Goal: Transaction & Acquisition: Purchase product/service

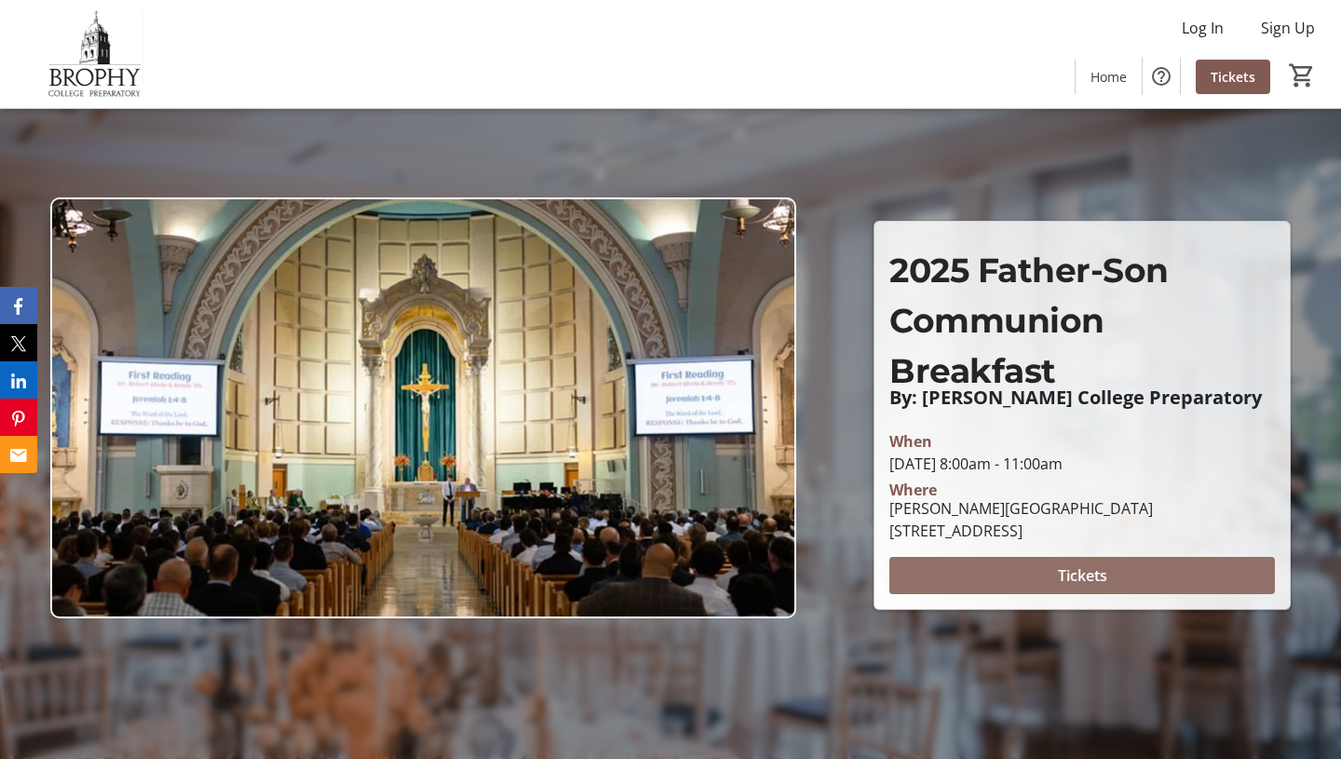
click at [1006, 574] on span at bounding box center [1081, 575] width 385 height 45
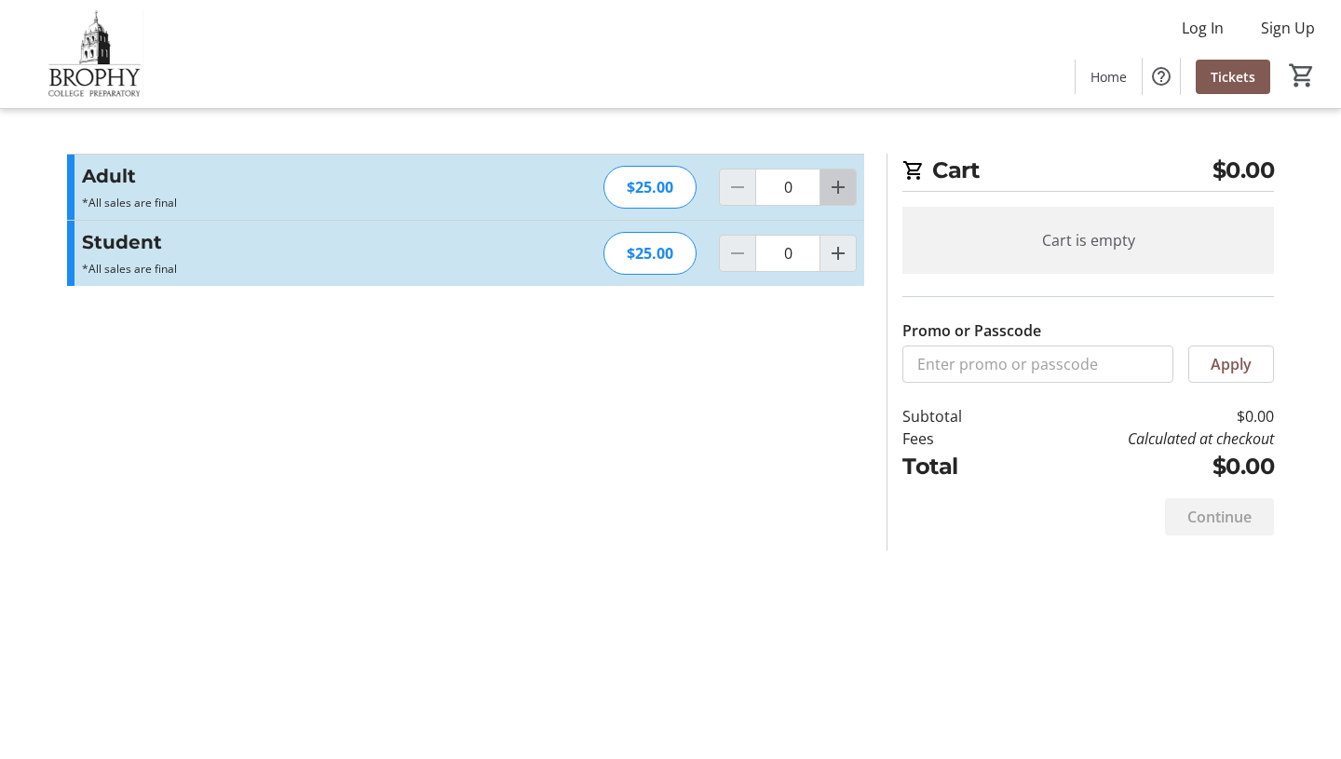
click at [845, 191] on mat-icon "Increment by one" at bounding box center [838, 187] width 22 height 22
type input "1"
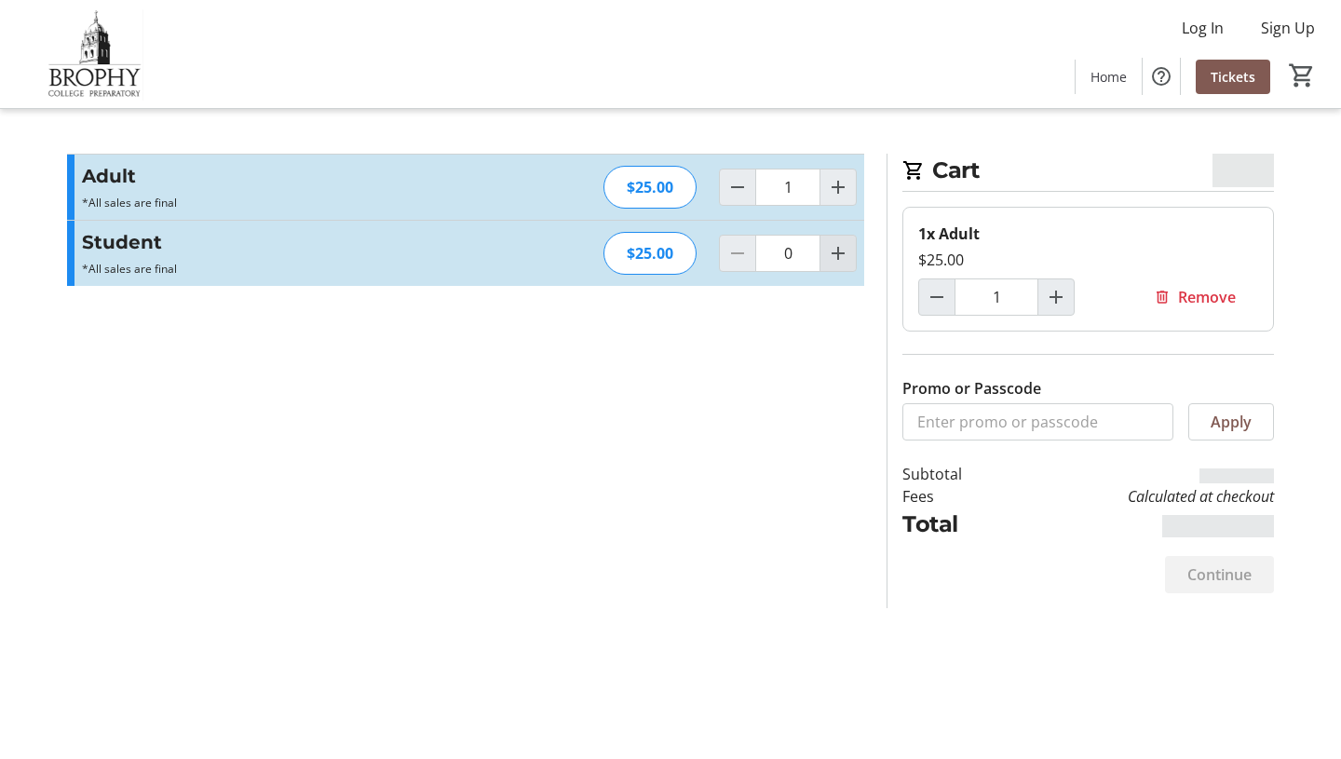
click at [837, 250] on mat-icon "Increment by one" at bounding box center [838, 253] width 22 height 22
type input "1"
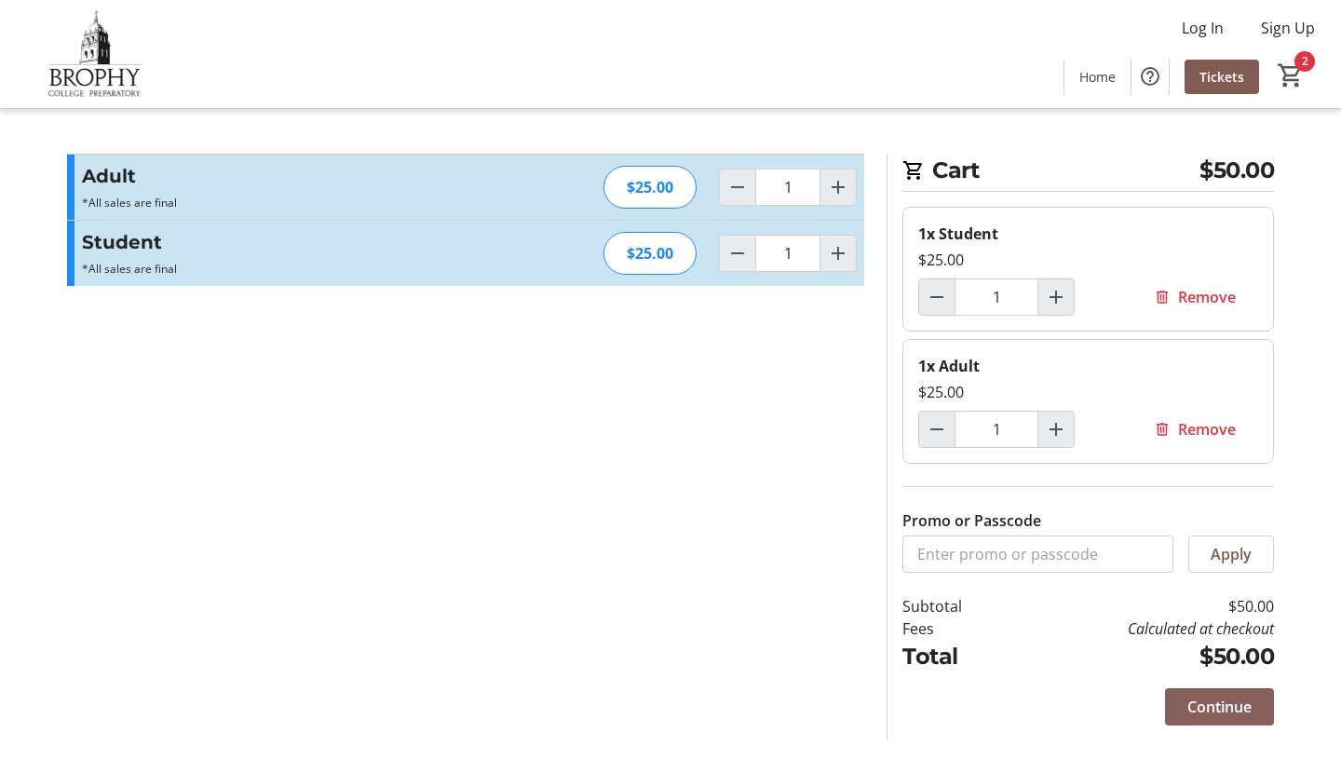
click at [1230, 705] on span "Continue" at bounding box center [1219, 707] width 64 height 22
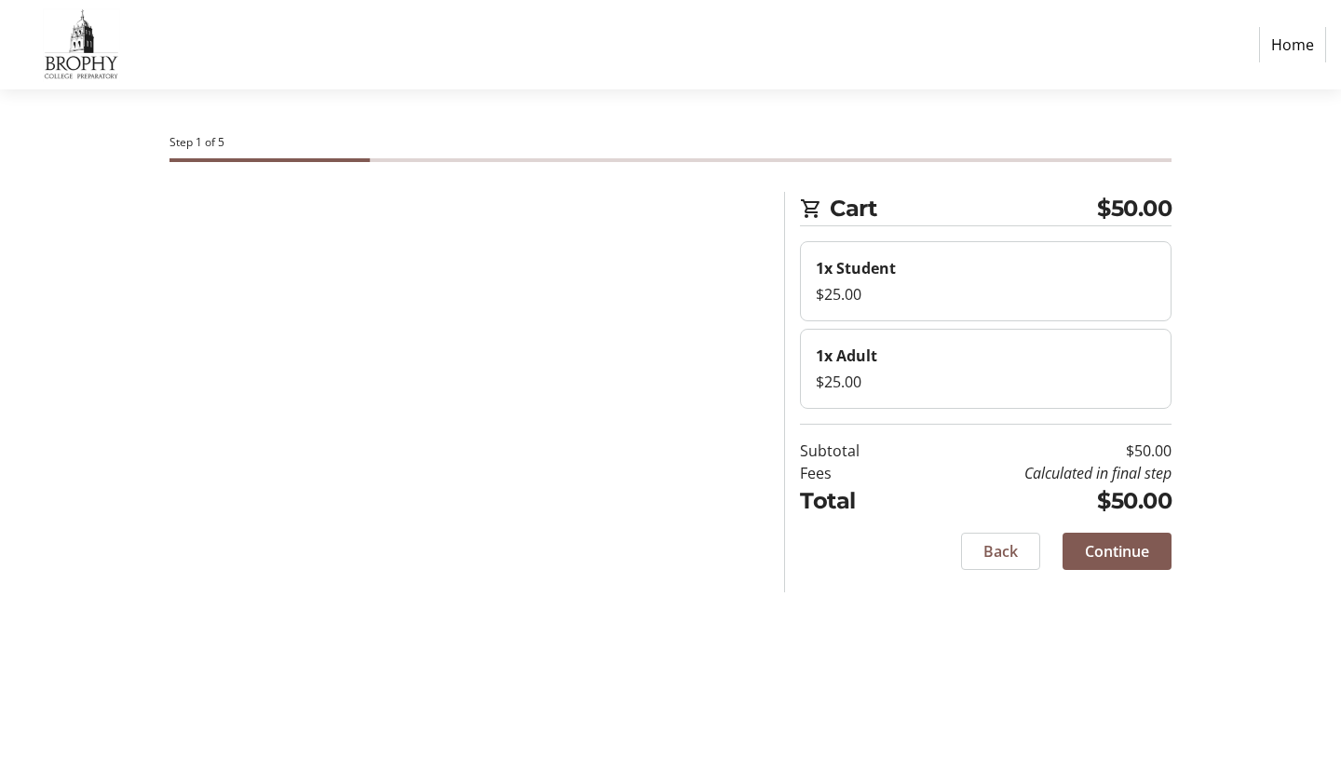
select select "US"
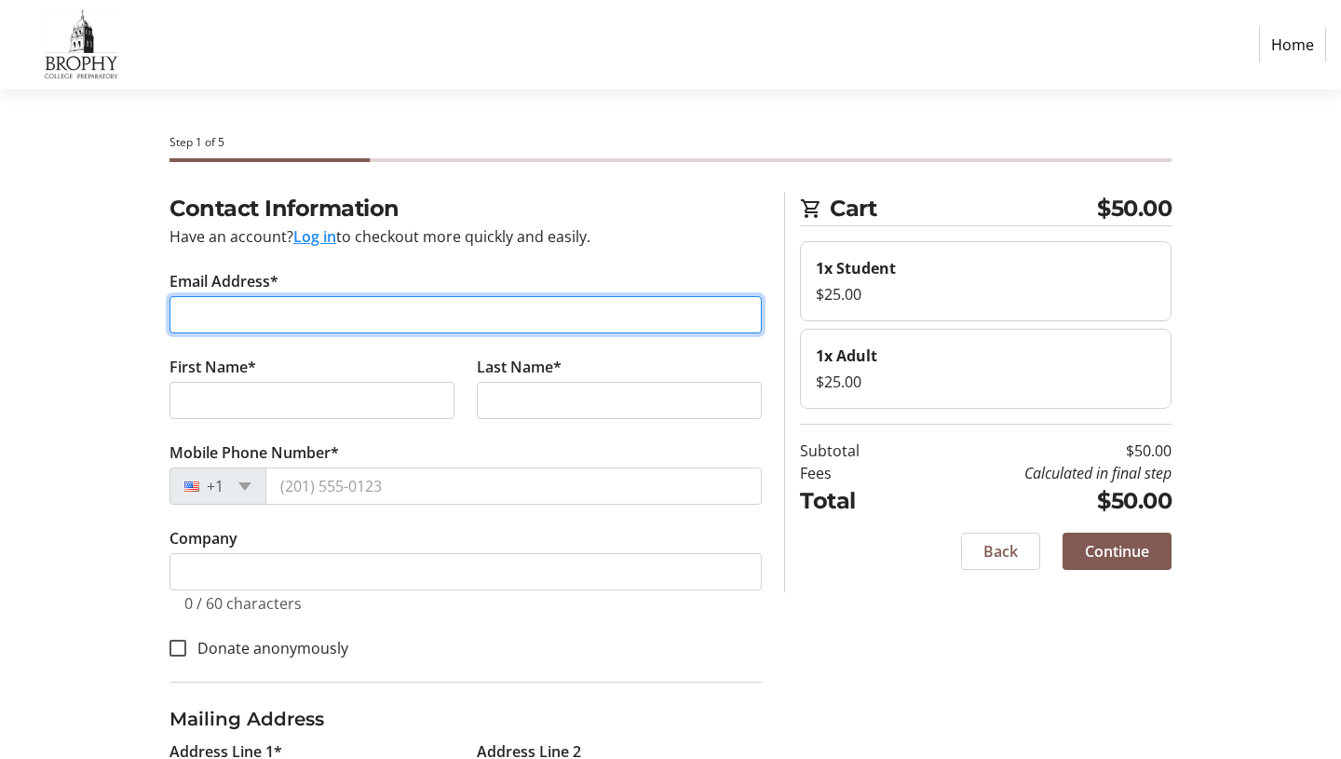
click at [546, 322] on input "Email Address*" at bounding box center [465, 314] width 592 height 37
type input "[PERSON_NAME][EMAIL_ADDRESS][DOMAIN_NAME]"
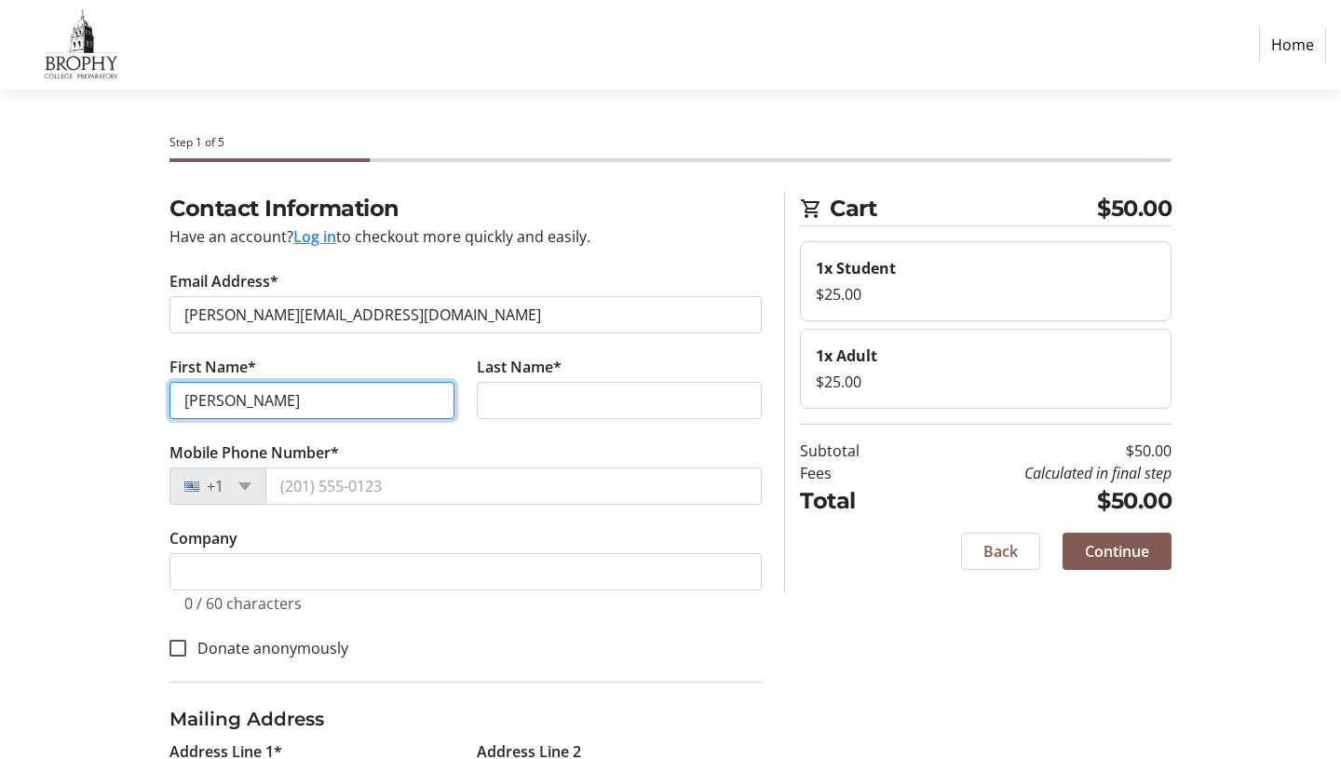
type input "[PERSON_NAME]"
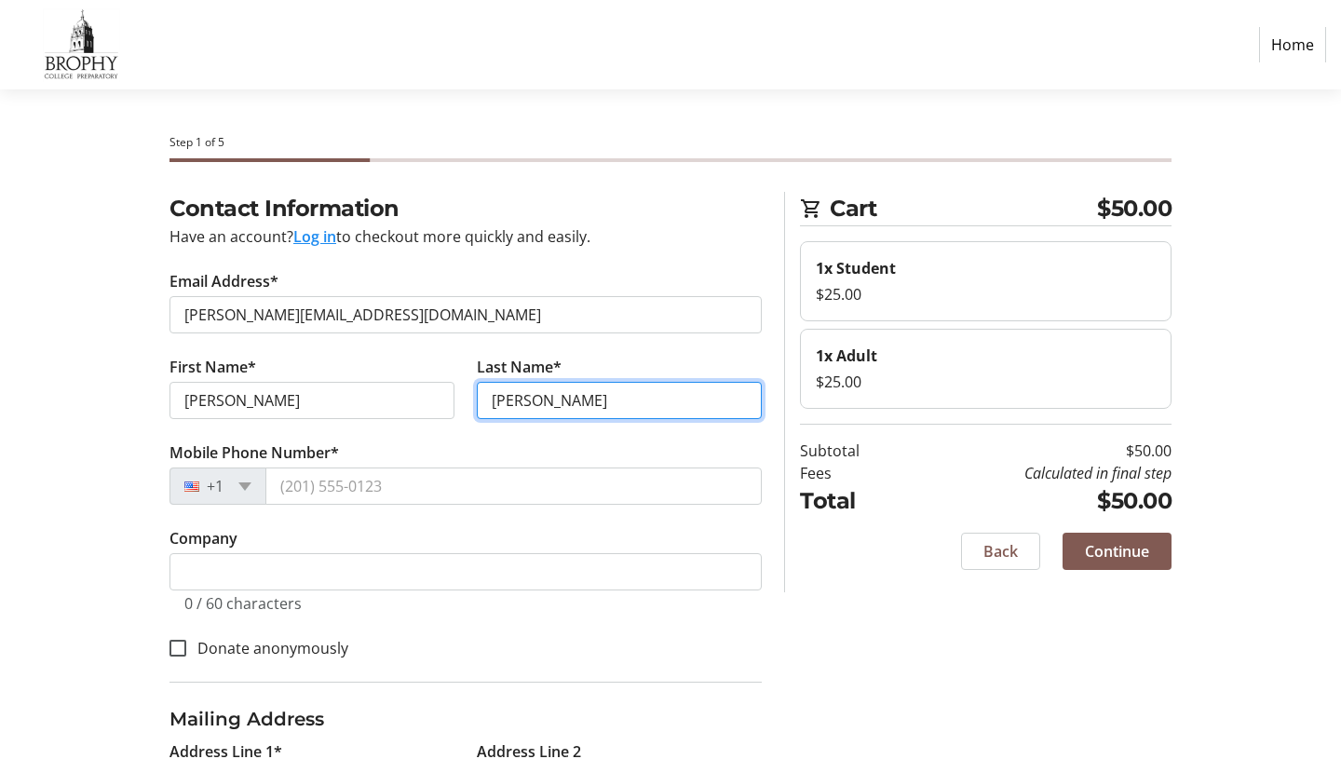
type input "[PERSON_NAME]"
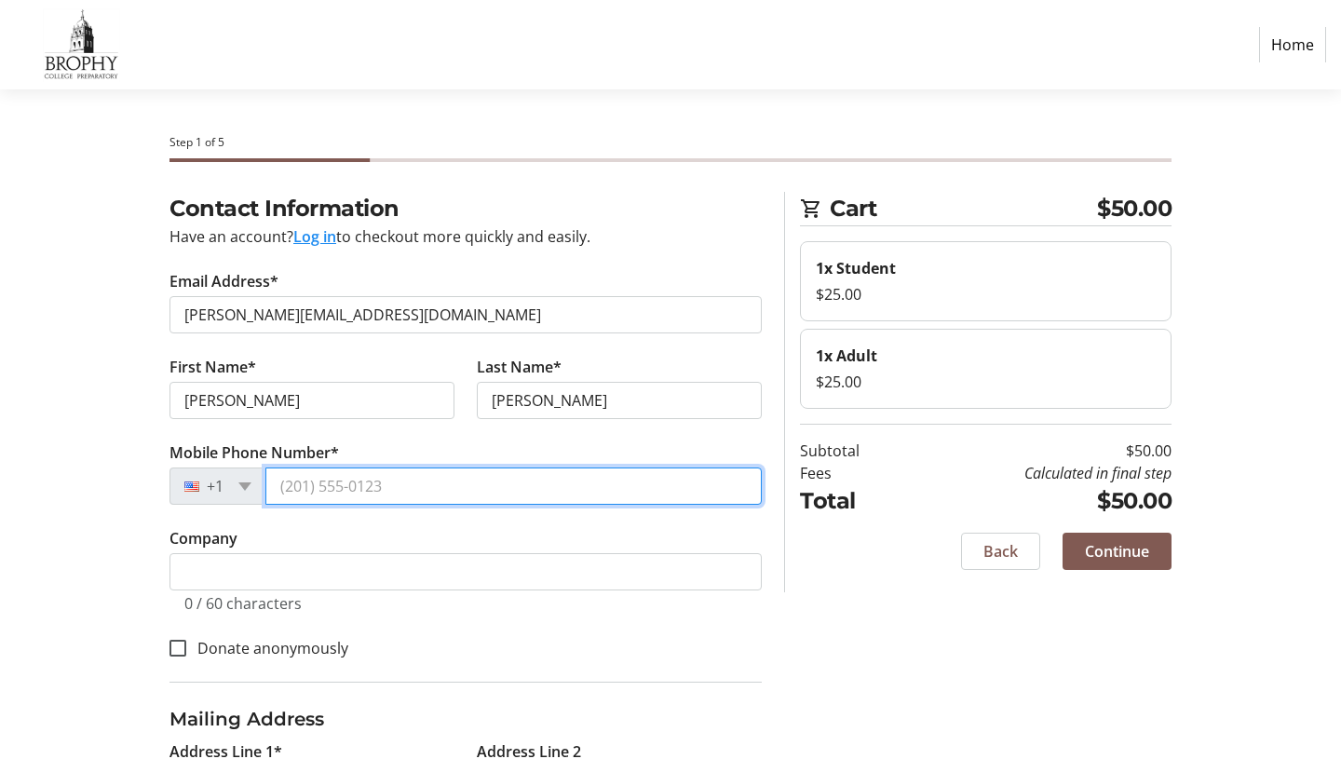
click at [371, 487] on input "Mobile Phone Number*" at bounding box center [513, 485] width 496 height 37
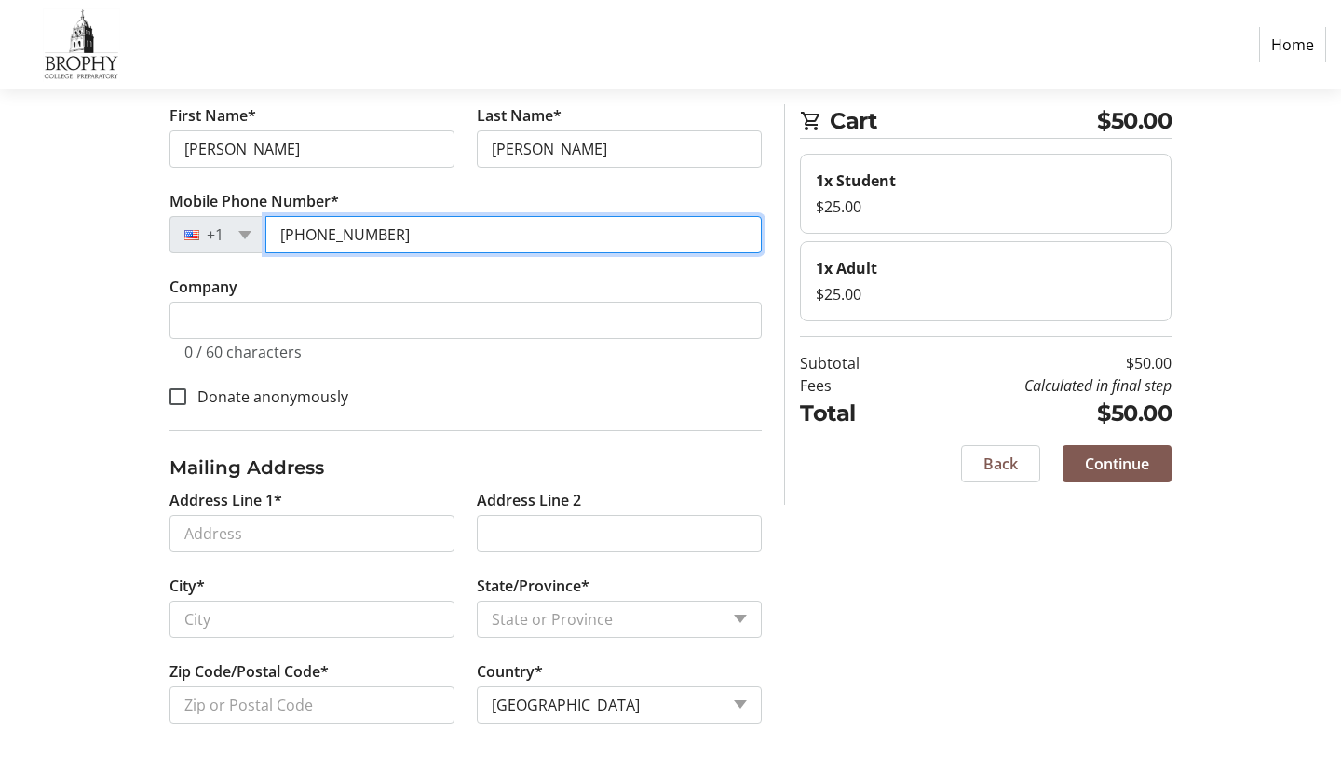
scroll to position [261, 0]
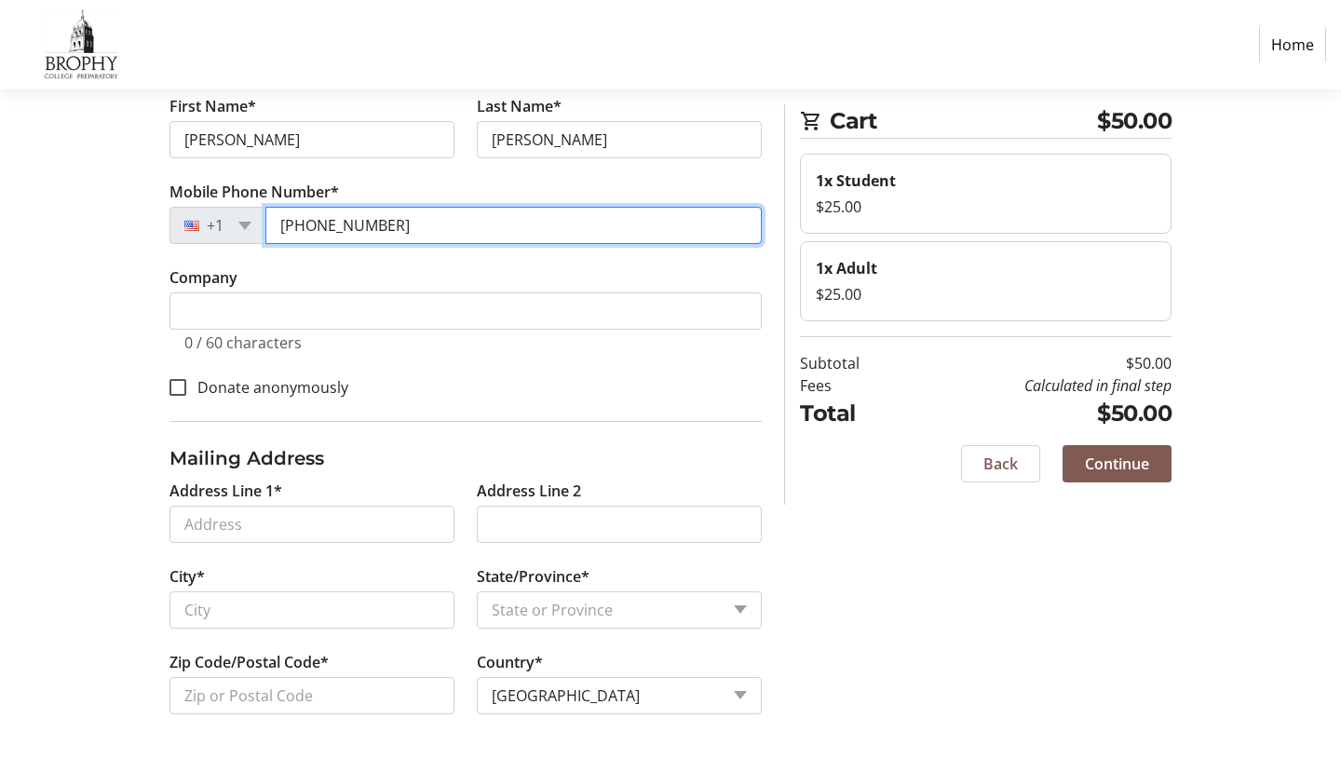
type input "[PHONE_NUMBER]"
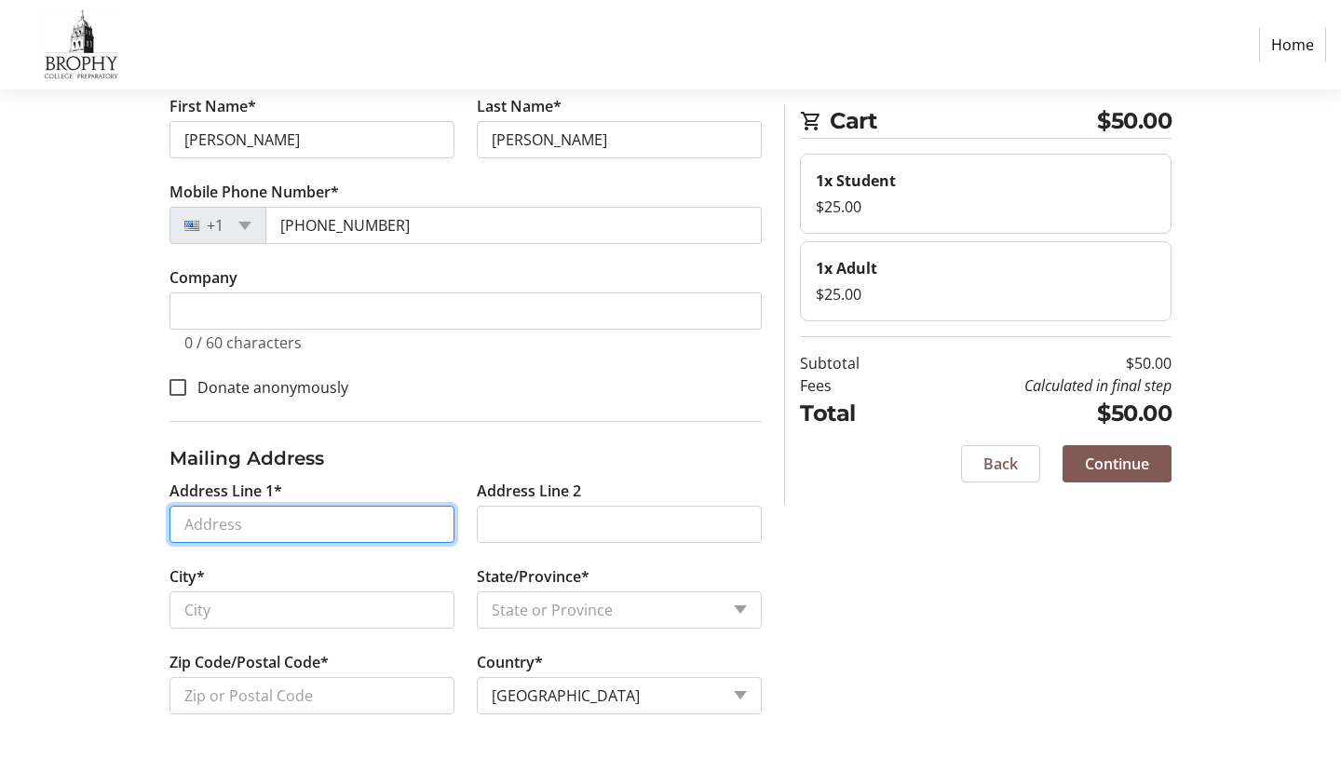
click at [305, 523] on input "Address Line 1*" at bounding box center [311, 524] width 285 height 37
type input "[STREET_ADDRESS]"
type input "Phoenix"
select select "AZ"
type input "85028"
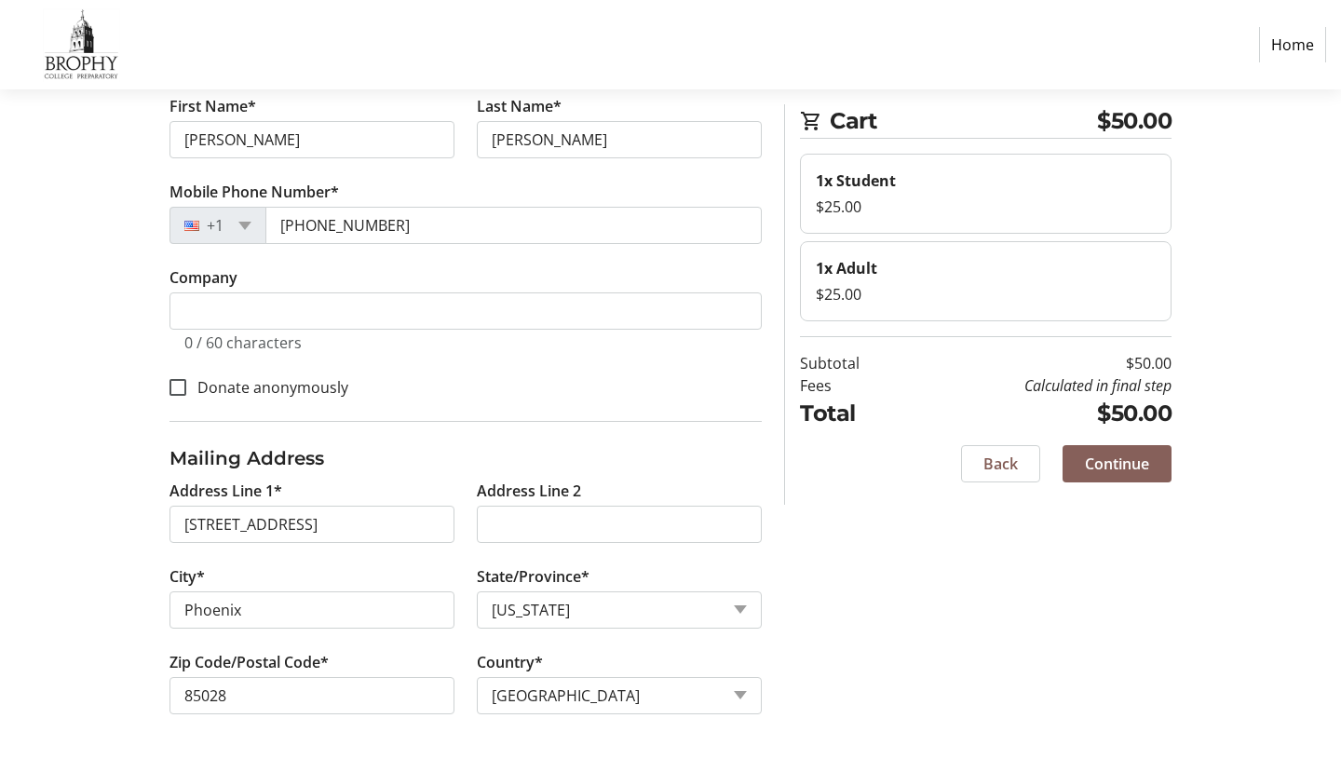
click at [1142, 467] on span "Continue" at bounding box center [1117, 464] width 64 height 22
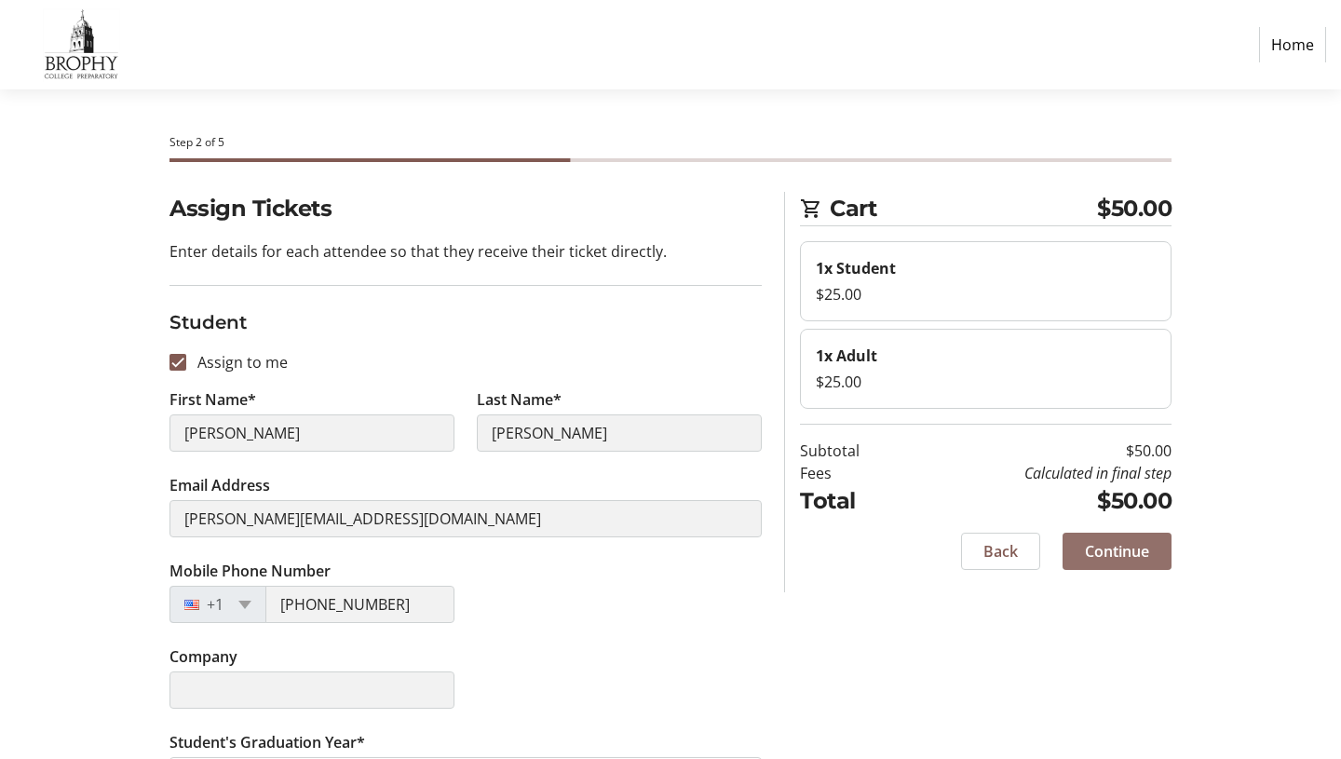
click at [1127, 560] on span "Continue" at bounding box center [1117, 551] width 64 height 22
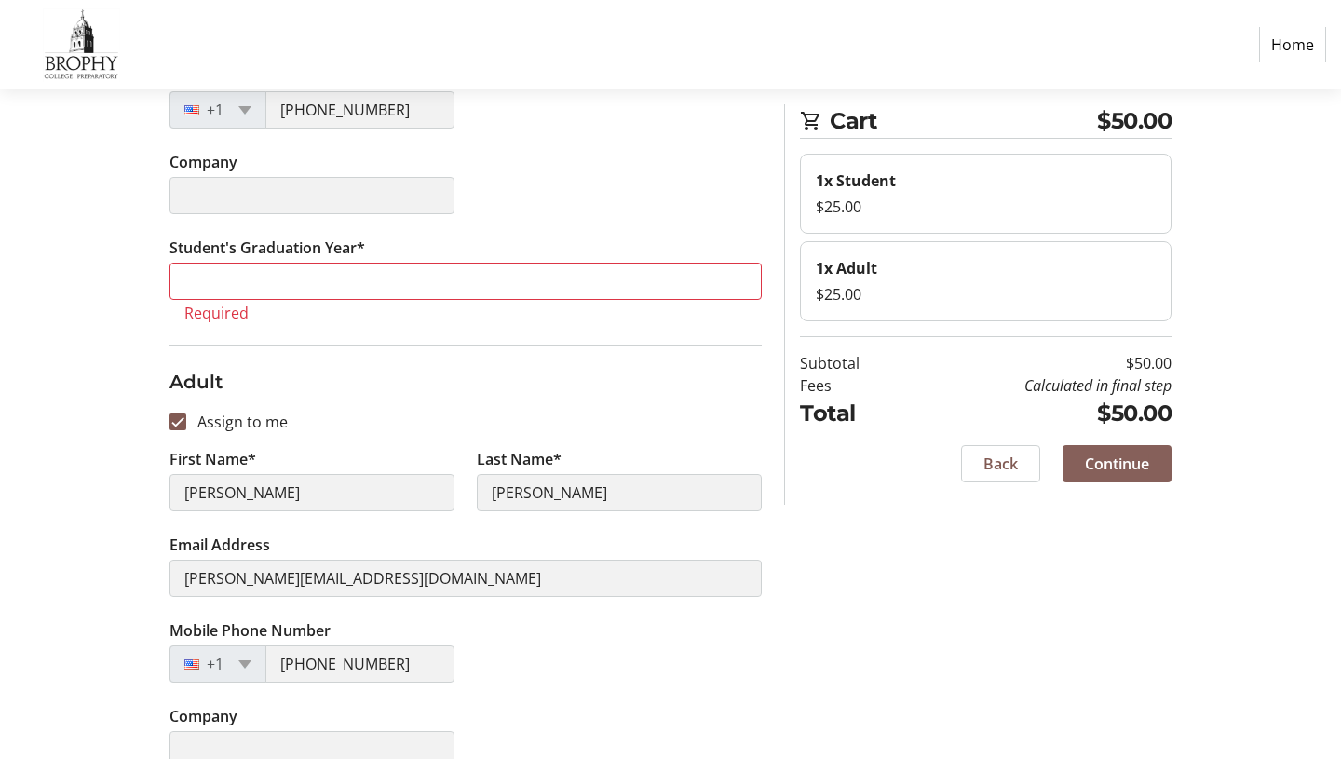
scroll to position [504, 0]
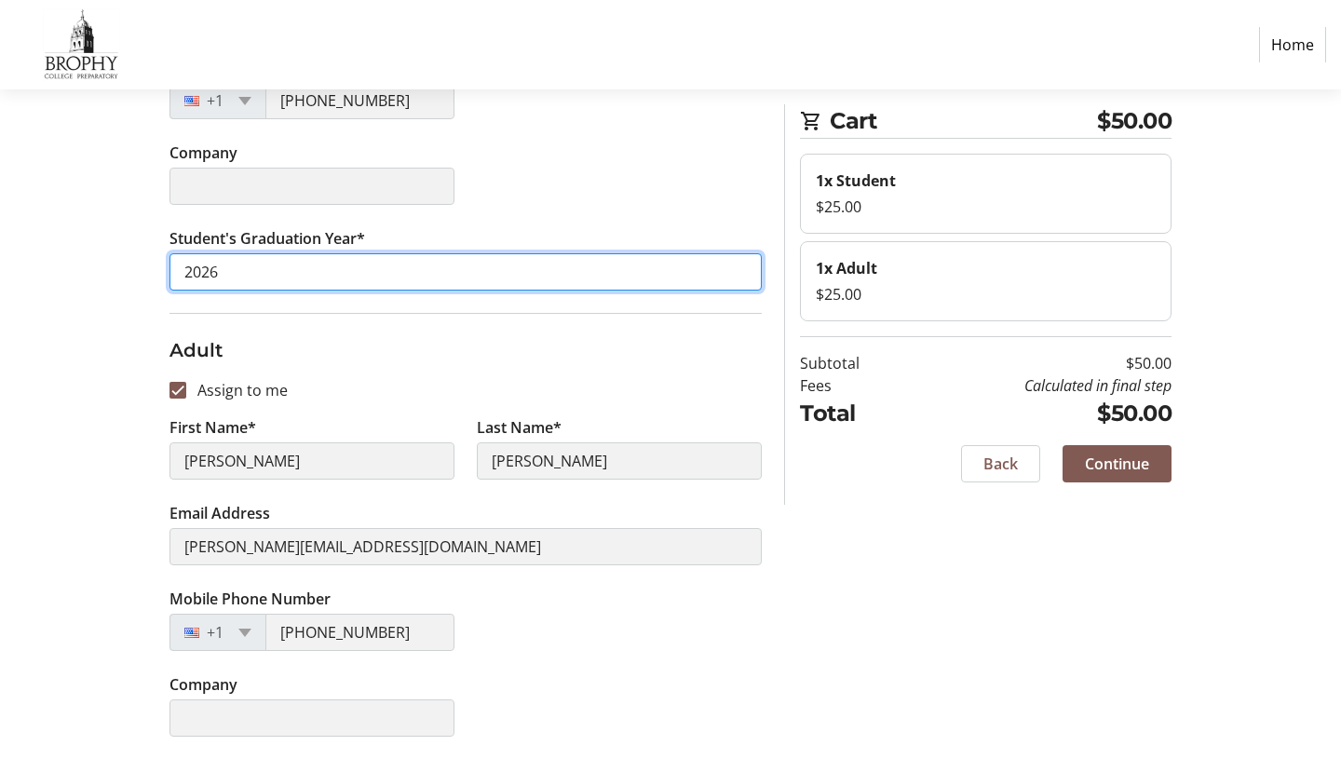
type input "2026"
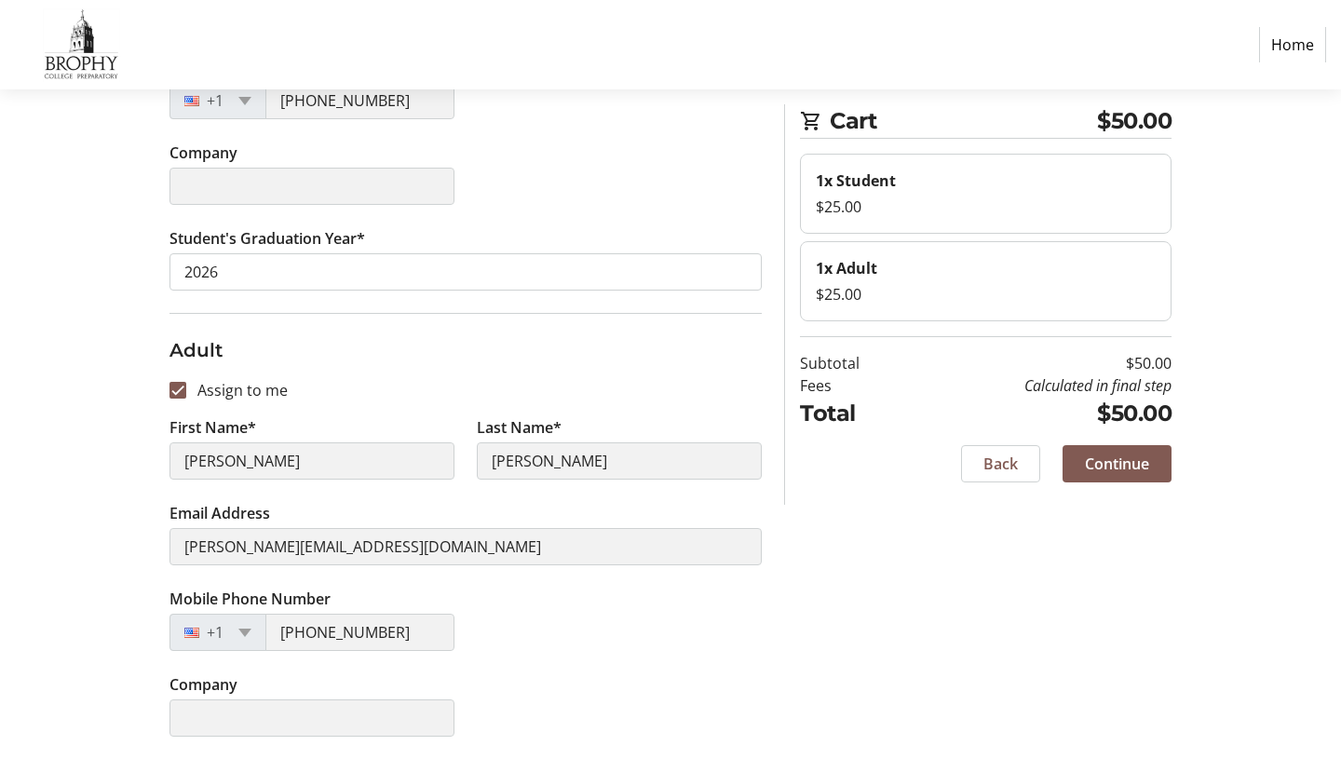
click at [453, 248] on tr-form-field "Student's Graduation Year* 2026" at bounding box center [465, 270] width 592 height 86
click at [1088, 454] on span "Continue" at bounding box center [1117, 464] width 64 height 22
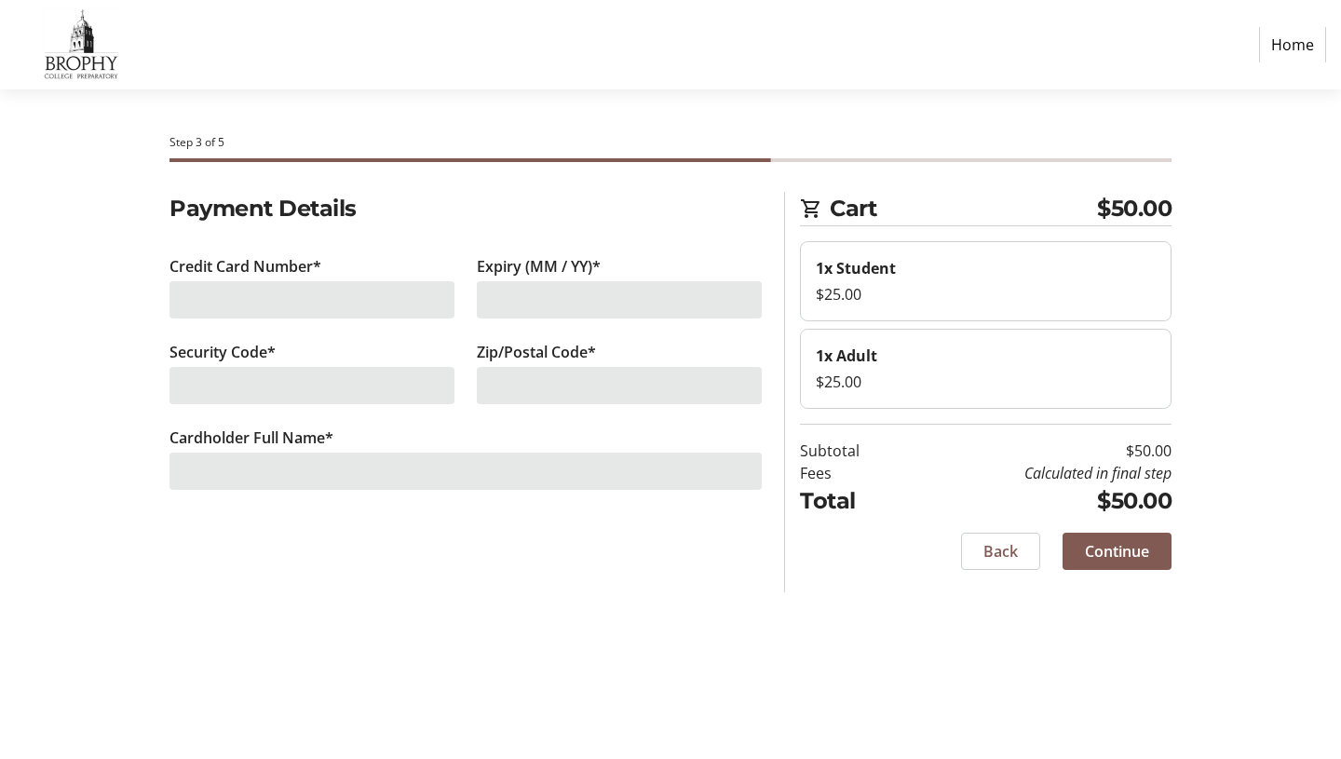
click at [397, 292] on div at bounding box center [311, 299] width 285 height 37
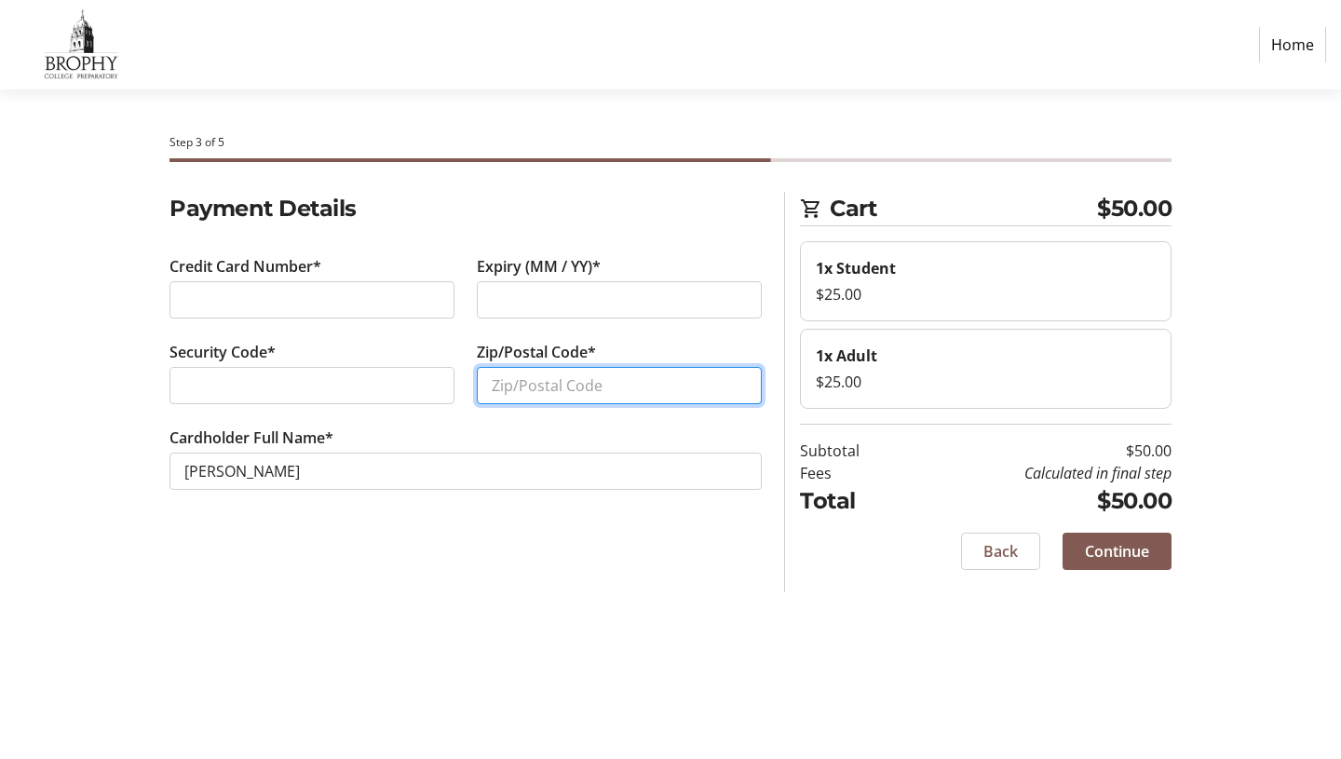
click at [661, 384] on input "Zip/Postal Code*" at bounding box center [619, 385] width 285 height 37
type input "85028"
click at [1104, 552] on span "Continue" at bounding box center [1117, 551] width 64 height 22
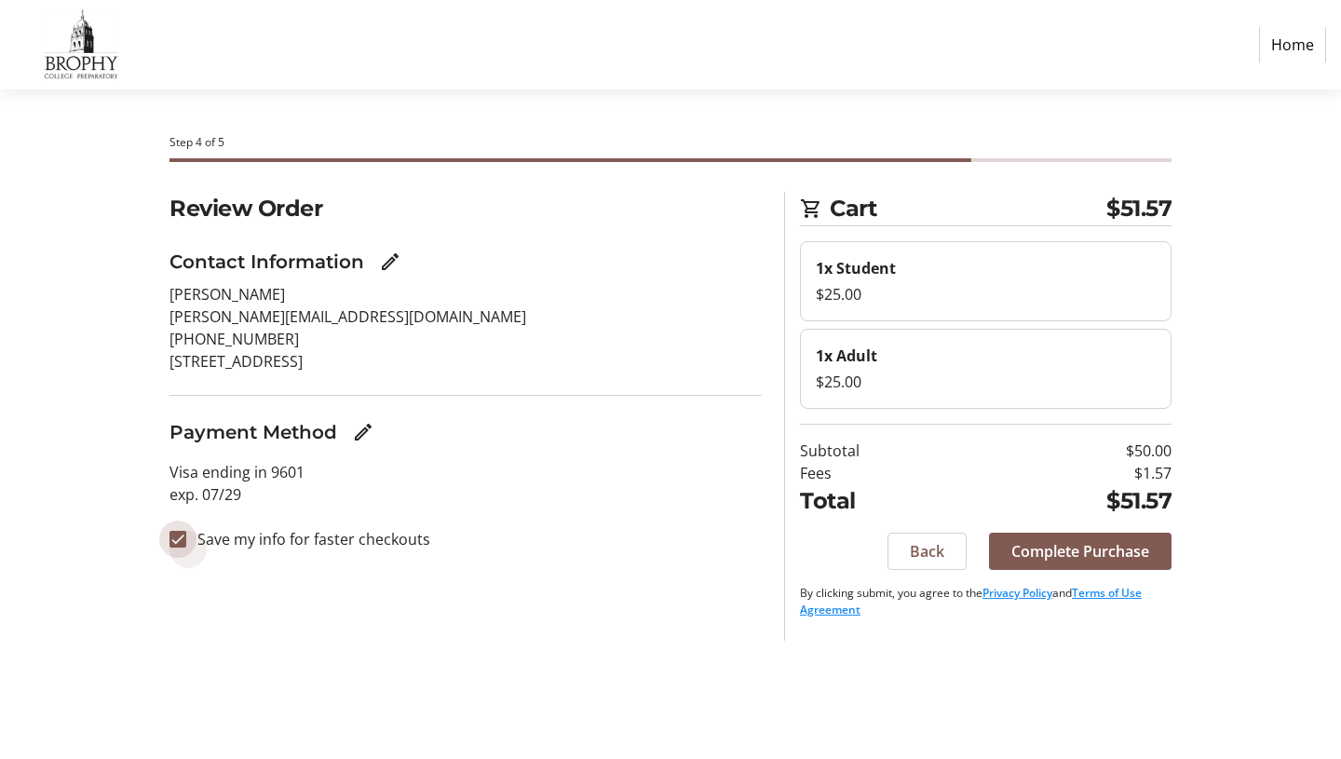
click at [178, 545] on input "Save my info for faster checkouts" at bounding box center [177, 539] width 17 height 17
checkbox input "false"
click at [1098, 556] on span "Complete Purchase" at bounding box center [1080, 551] width 138 height 22
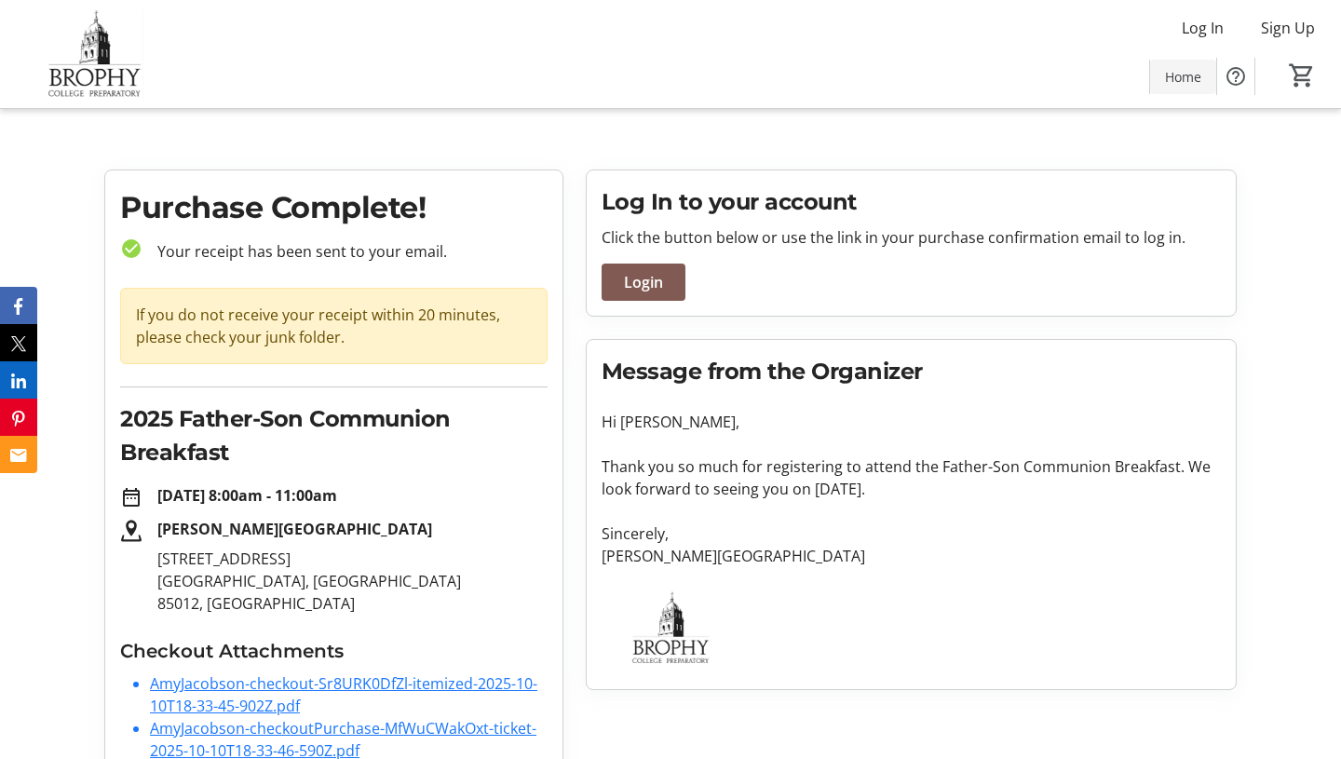
click at [1176, 74] on span "Home" at bounding box center [1183, 77] width 36 height 20
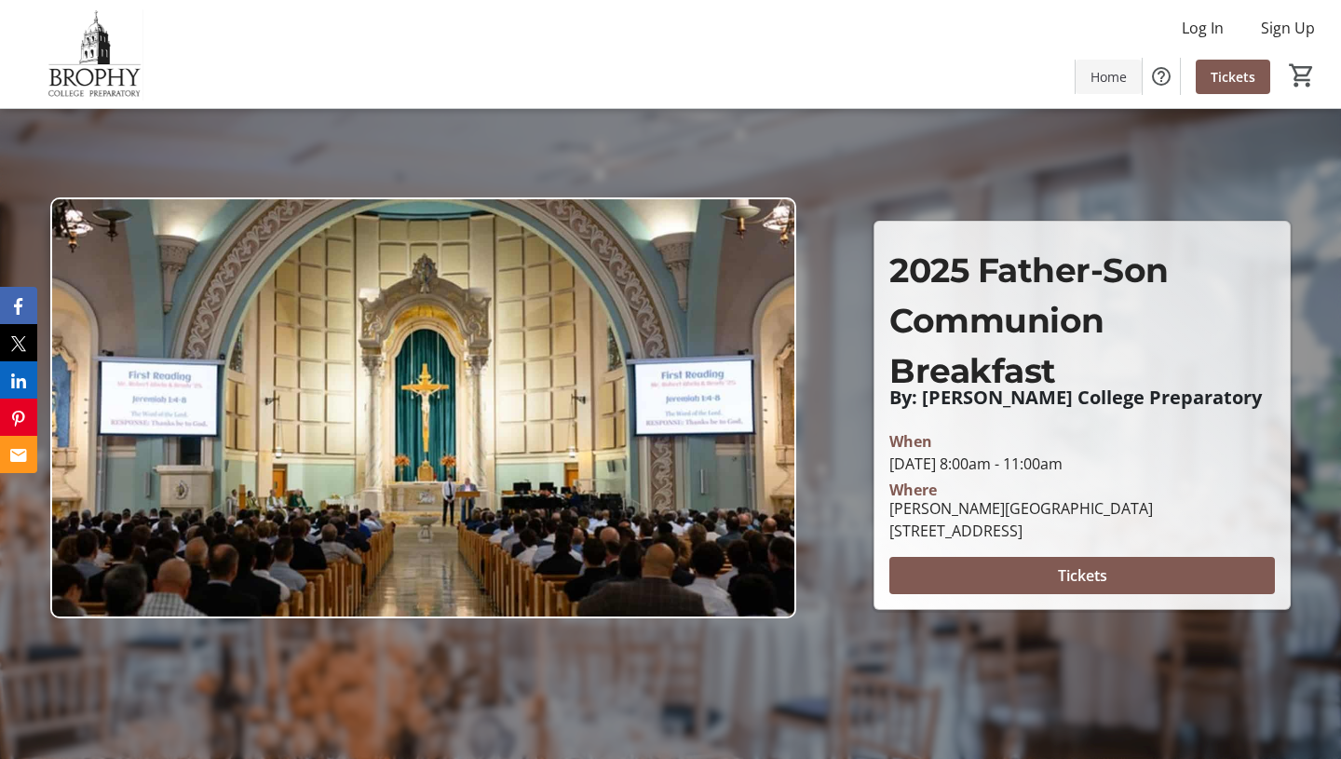
click at [1119, 67] on span "Home" at bounding box center [1108, 77] width 36 height 20
